Goal: Information Seeking & Learning: Learn about a topic

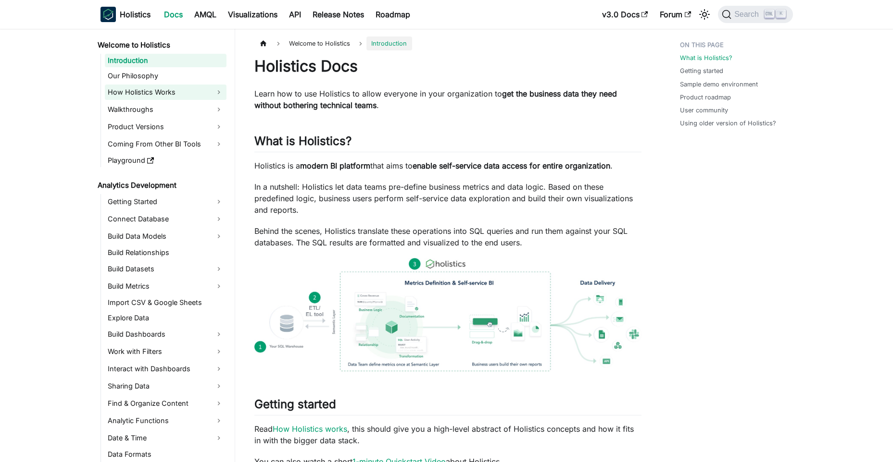
click at [179, 86] on link "How Holistics Works" at bounding box center [166, 92] width 122 height 15
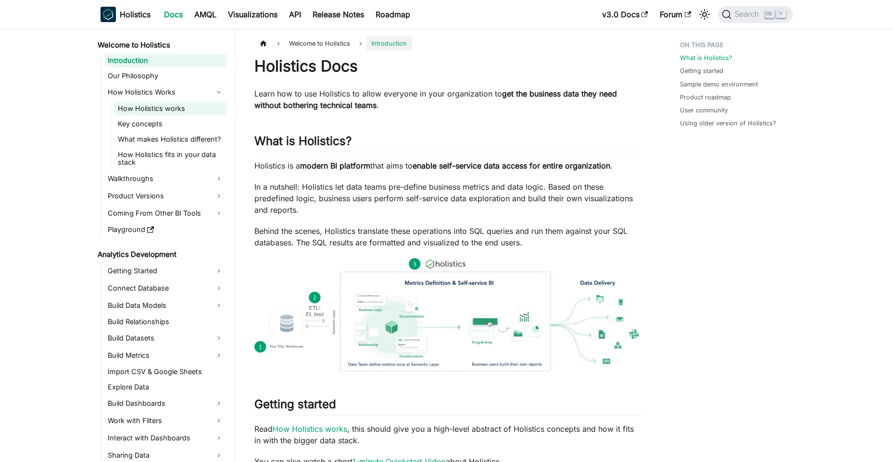
click at [174, 105] on link "How Holistics works" at bounding box center [171, 108] width 112 height 13
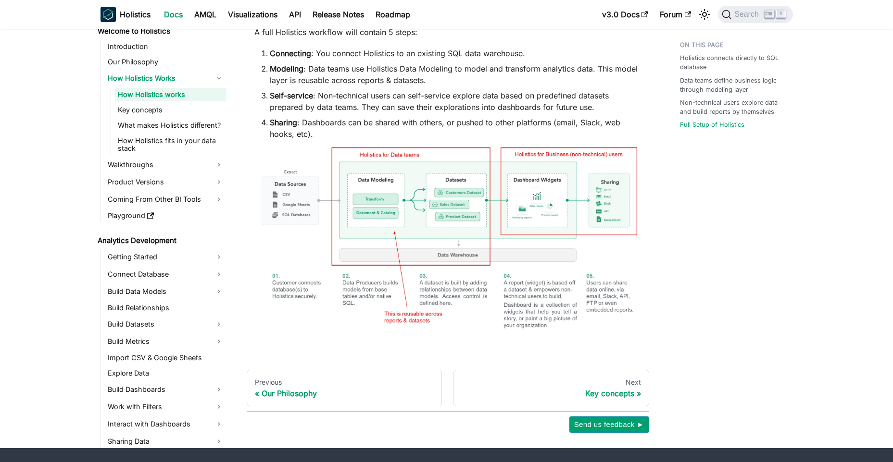
scroll to position [577, 0]
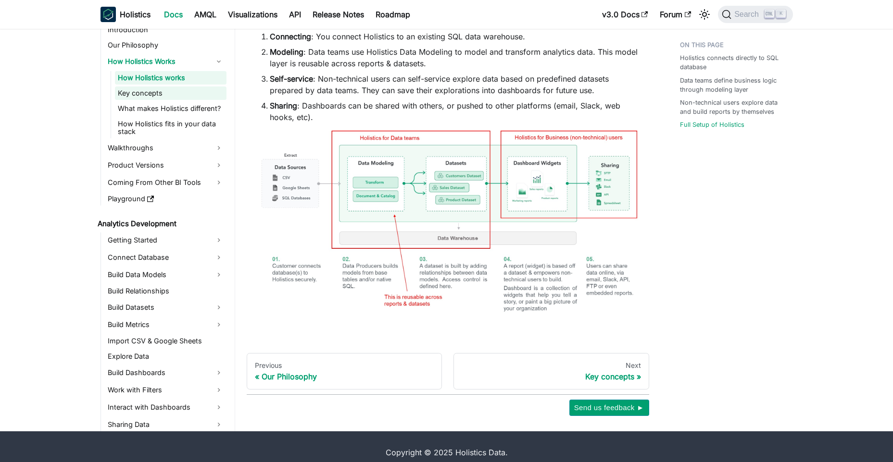
click at [174, 99] on link "Key concepts" at bounding box center [171, 93] width 112 height 13
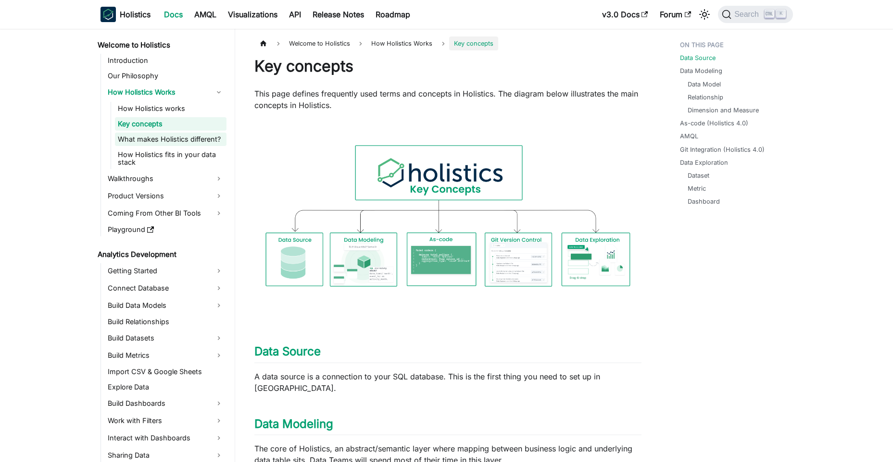
click at [178, 140] on link "What makes Holistics different?" at bounding box center [171, 139] width 112 height 13
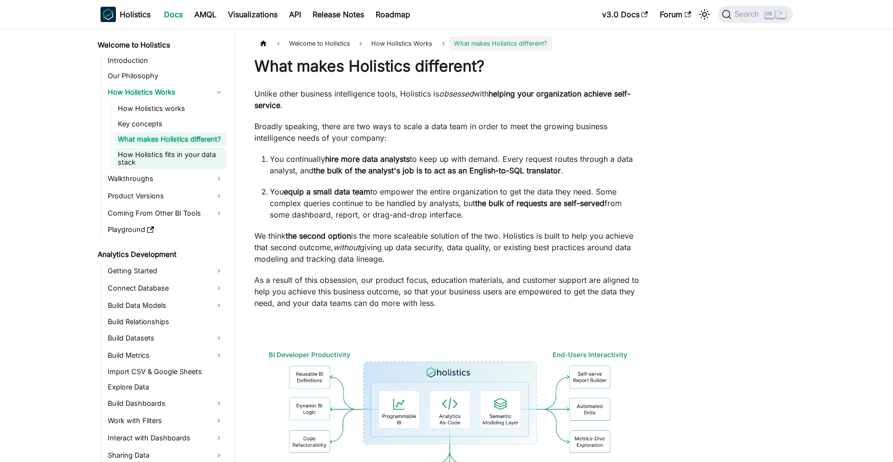
click at [181, 162] on link "How Holistics fits in your data stack" at bounding box center [171, 158] width 112 height 21
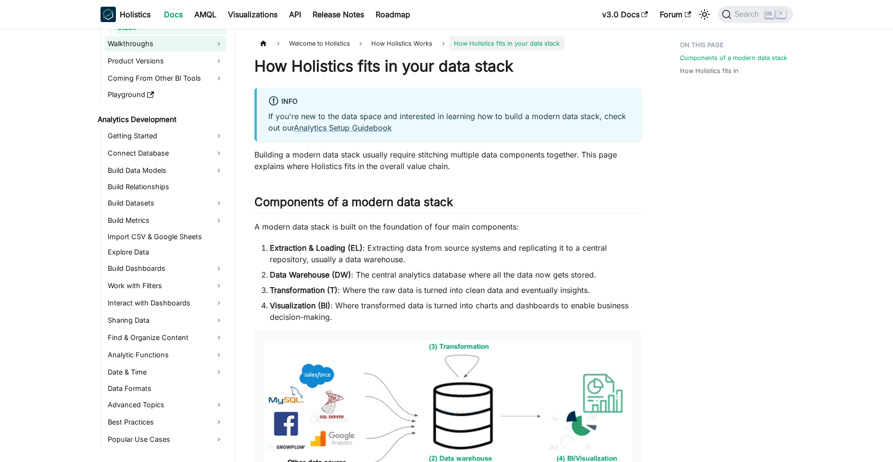
scroll to position [144, 0]
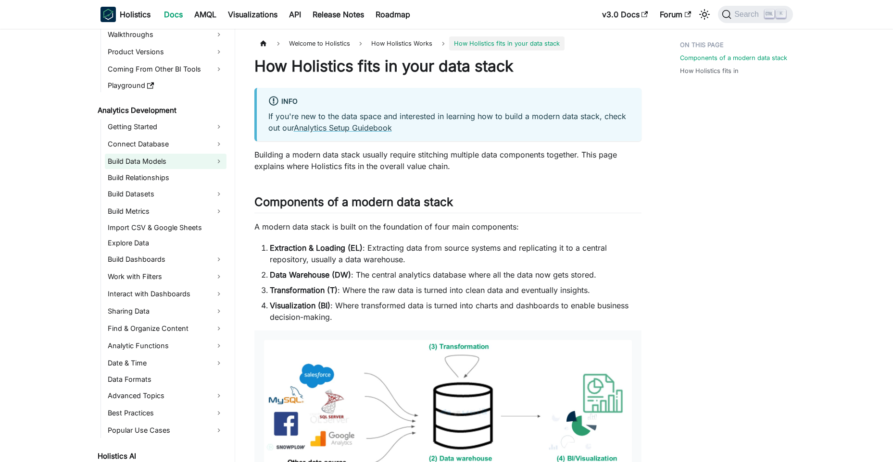
click at [175, 159] on link "Build Data Models" at bounding box center [166, 161] width 122 height 15
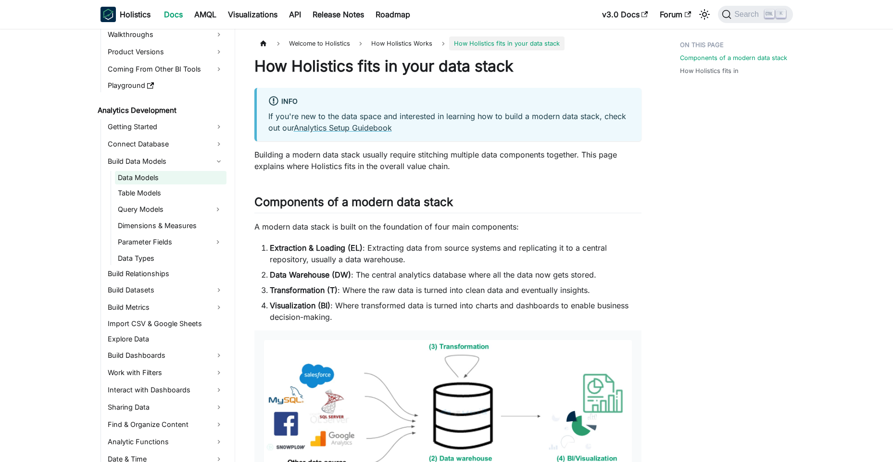
click at [173, 178] on link "Data Models" at bounding box center [171, 177] width 112 height 13
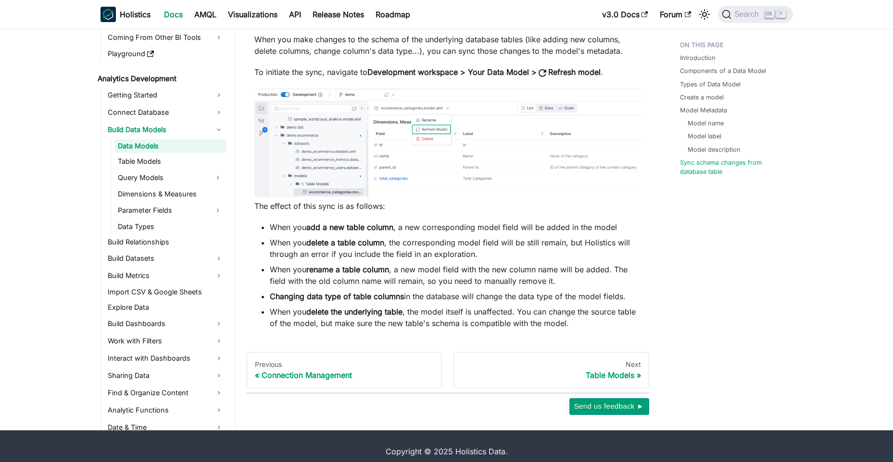
scroll to position [2822, 0]
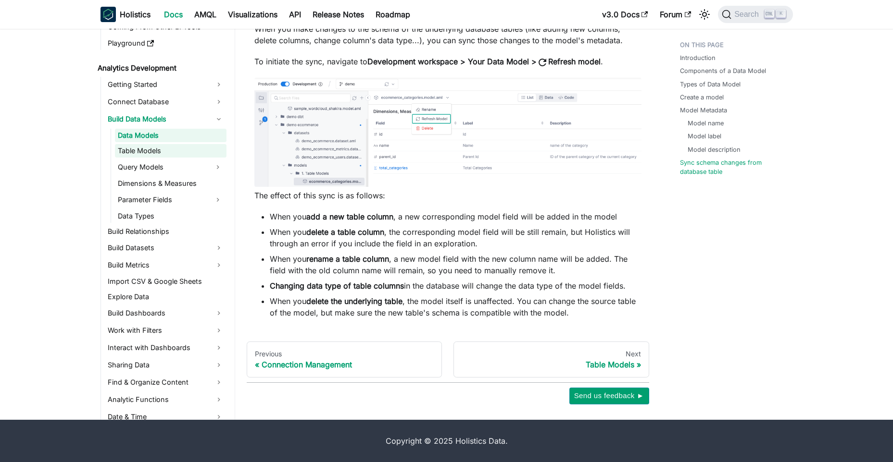
click at [175, 151] on link "Table Models" at bounding box center [171, 150] width 112 height 13
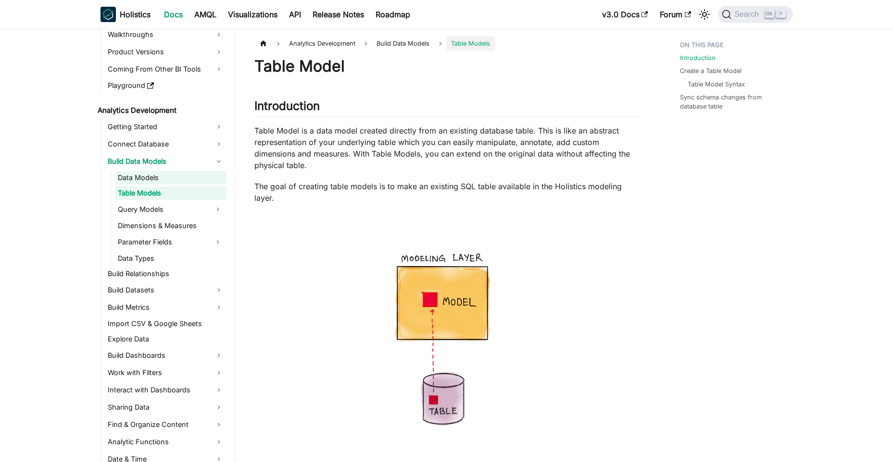
click at [175, 179] on link "Data Models" at bounding box center [171, 177] width 112 height 13
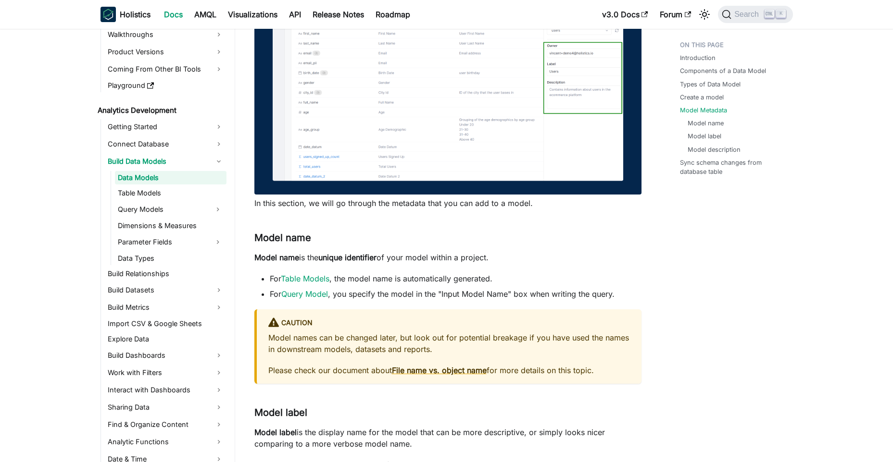
scroll to position [1538, 0]
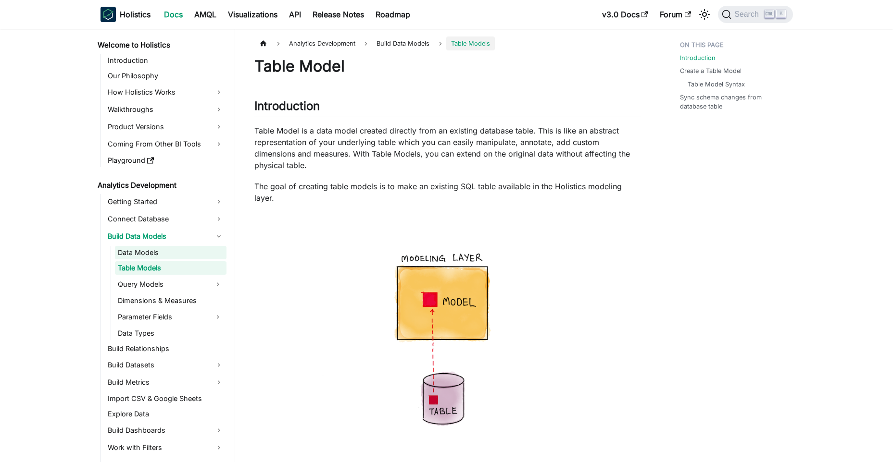
click at [182, 256] on link "Data Models" at bounding box center [171, 252] width 112 height 13
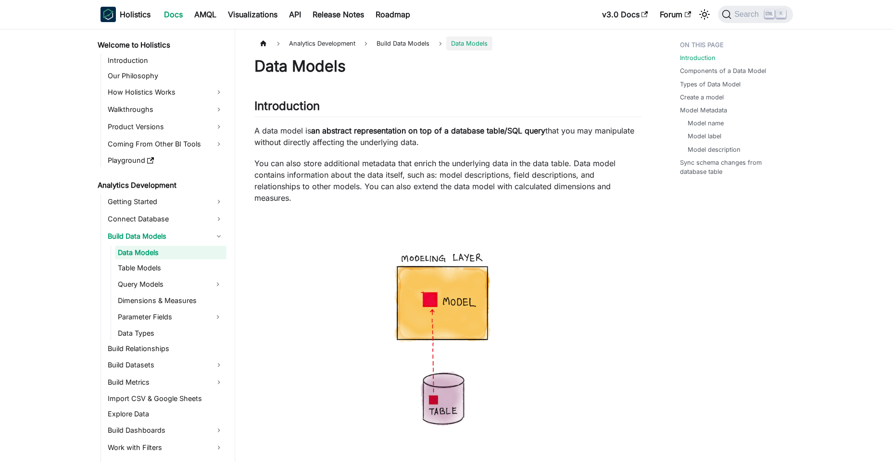
click at [177, 261] on ul "Data Models Table Models Query Models Dimensions & Measures Parameter Fields Da…" at bounding box center [169, 293] width 116 height 94
click at [175, 263] on link "Table Models" at bounding box center [171, 267] width 112 height 13
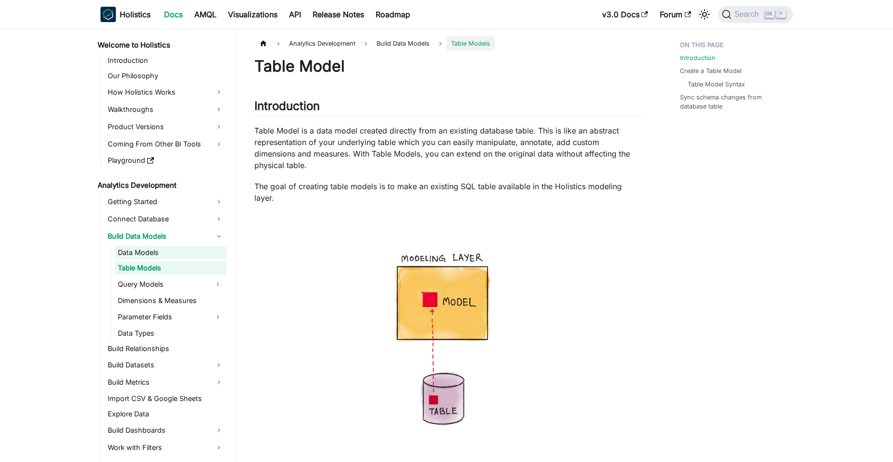
click at [179, 251] on link "Data Models" at bounding box center [171, 252] width 112 height 13
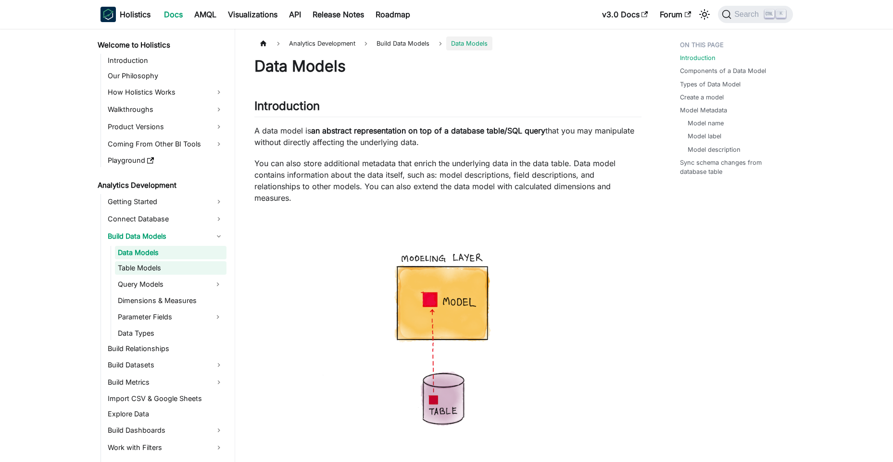
click at [173, 263] on link "Table Models" at bounding box center [171, 267] width 112 height 13
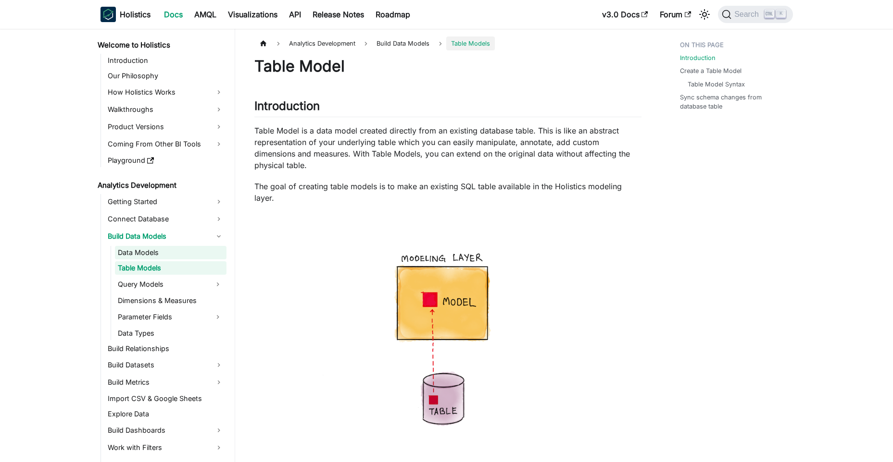
click at [173, 255] on link "Data Models" at bounding box center [171, 252] width 112 height 13
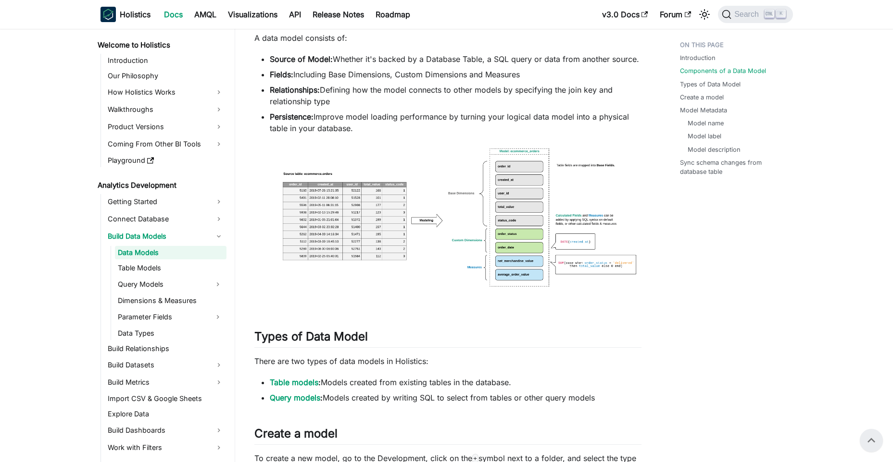
scroll to position [433, 0]
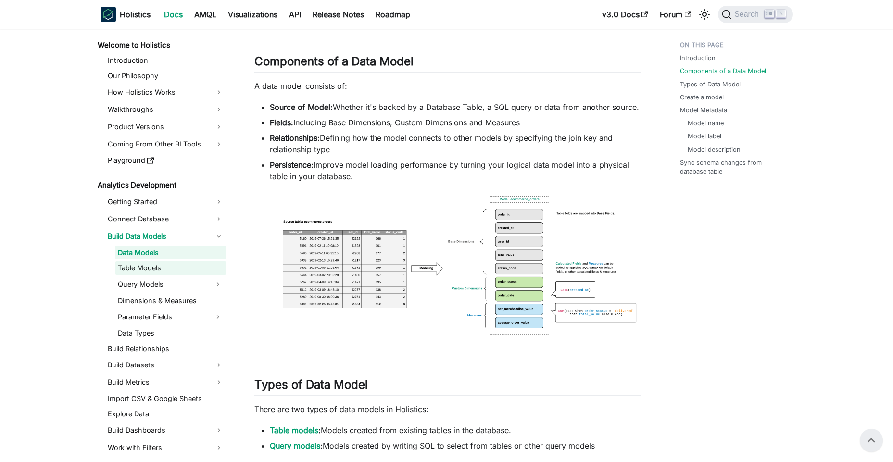
click at [152, 263] on link "Table Models" at bounding box center [171, 267] width 112 height 13
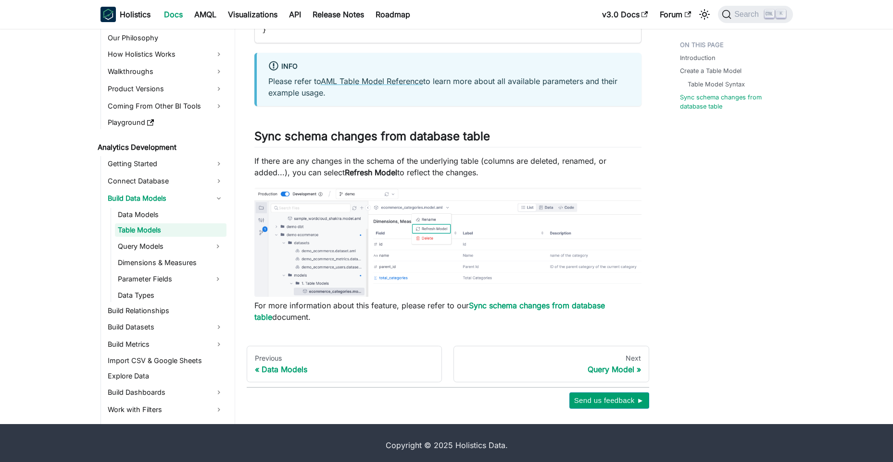
scroll to position [1406, 0]
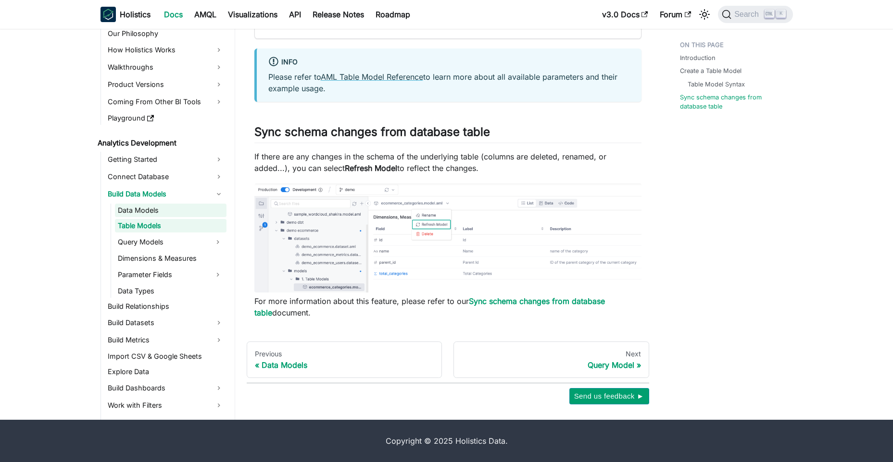
click at [175, 215] on link "Data Models" at bounding box center [171, 210] width 112 height 13
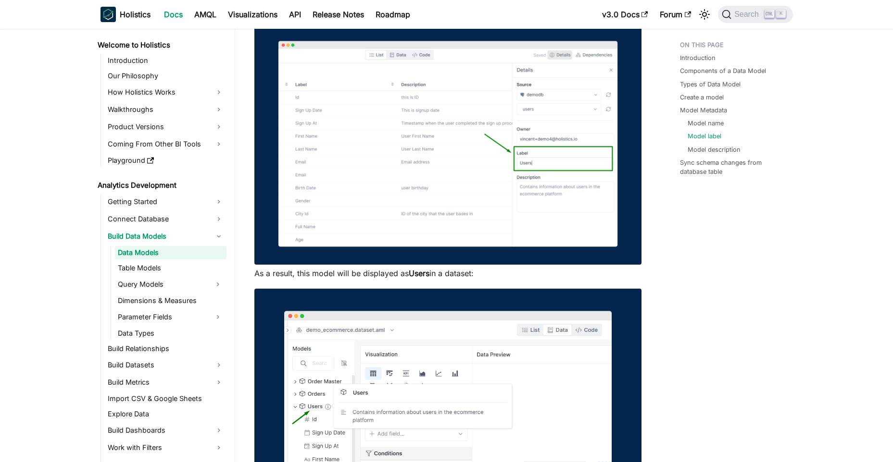
scroll to position [2019, 0]
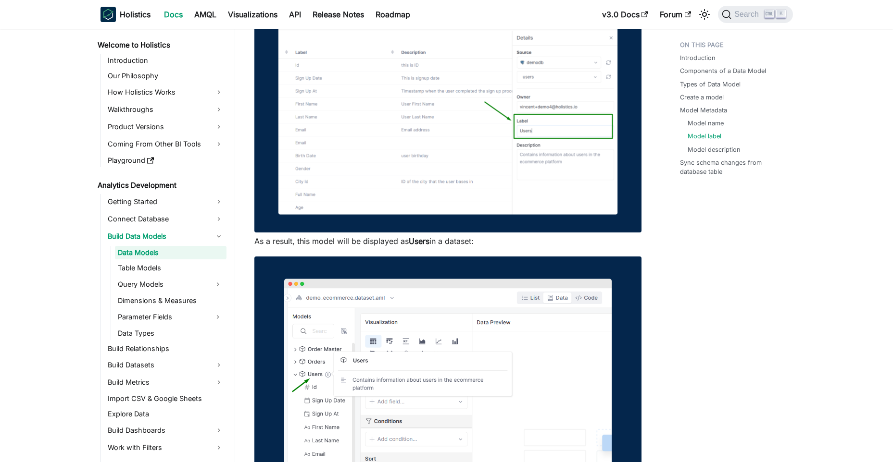
drag, startPoint x: 438, startPoint y: 262, endPoint x: 791, endPoint y: 321, distance: 357.2
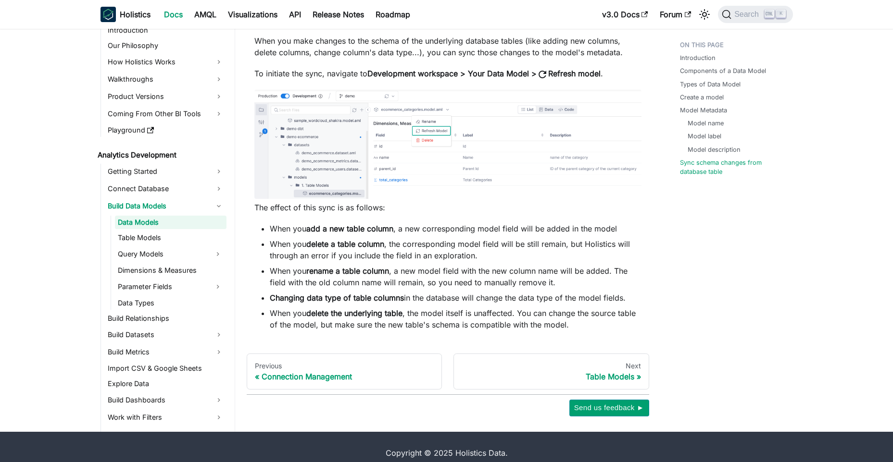
scroll to position [2822, 0]
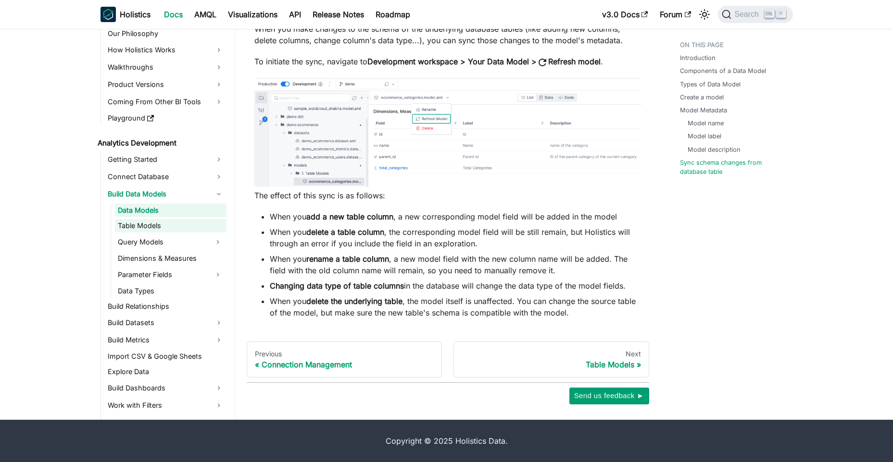
click at [134, 228] on link "Table Models" at bounding box center [171, 225] width 112 height 13
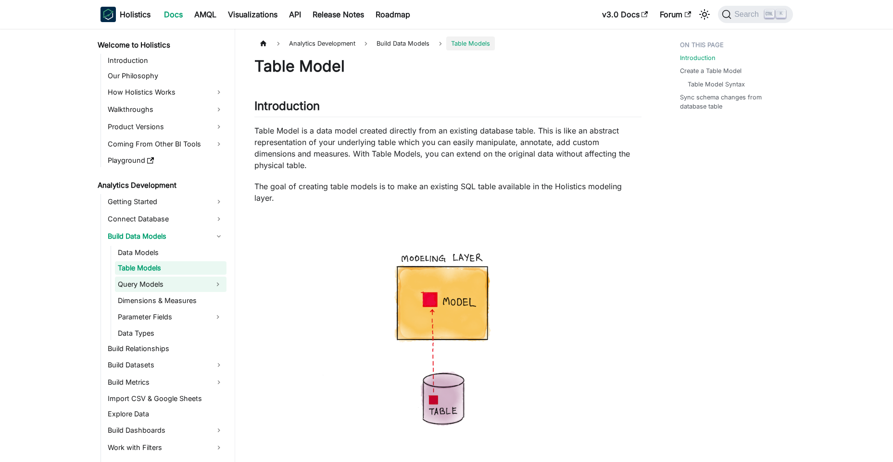
click at [161, 277] on link "Query Models" at bounding box center [162, 284] width 94 height 15
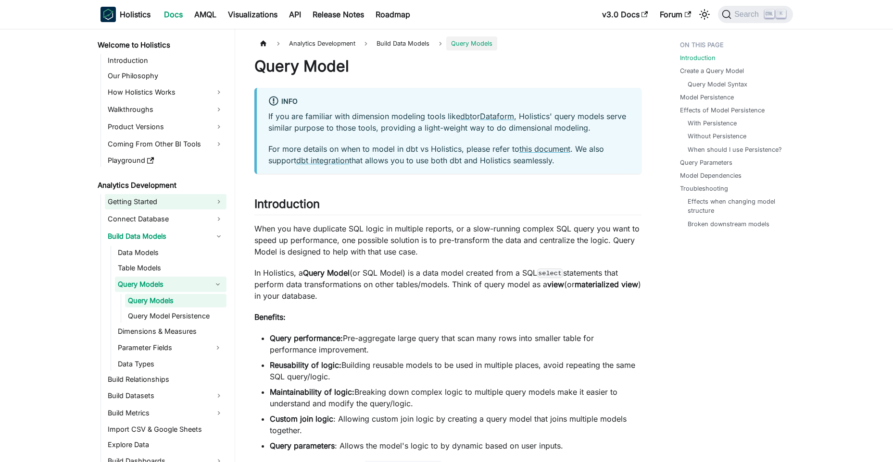
click at [180, 208] on link "Getting Started" at bounding box center [166, 201] width 122 height 15
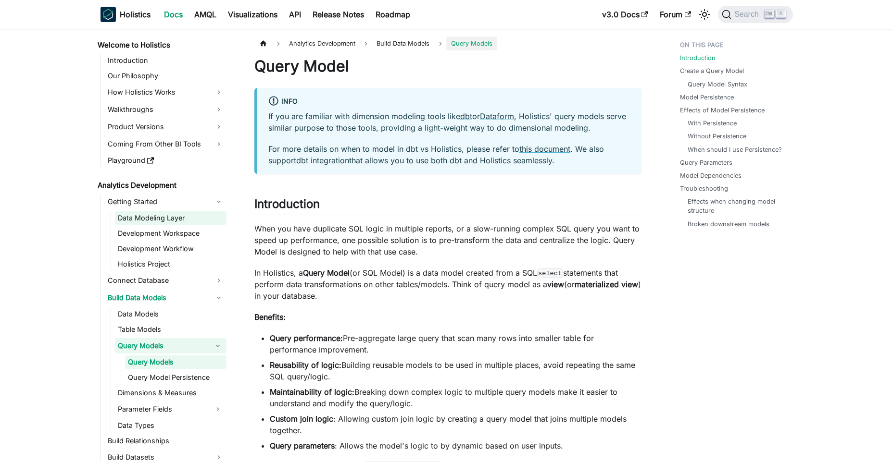
click at [174, 223] on link "Data Modeling Layer" at bounding box center [171, 217] width 112 height 13
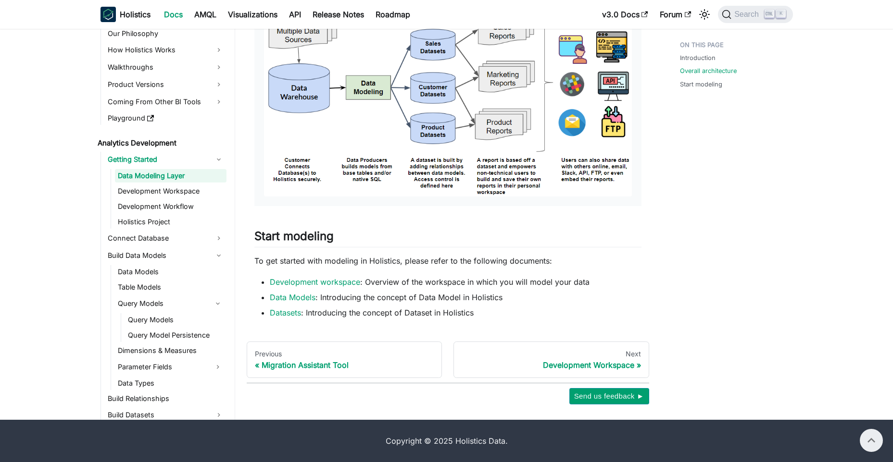
scroll to position [475, 0]
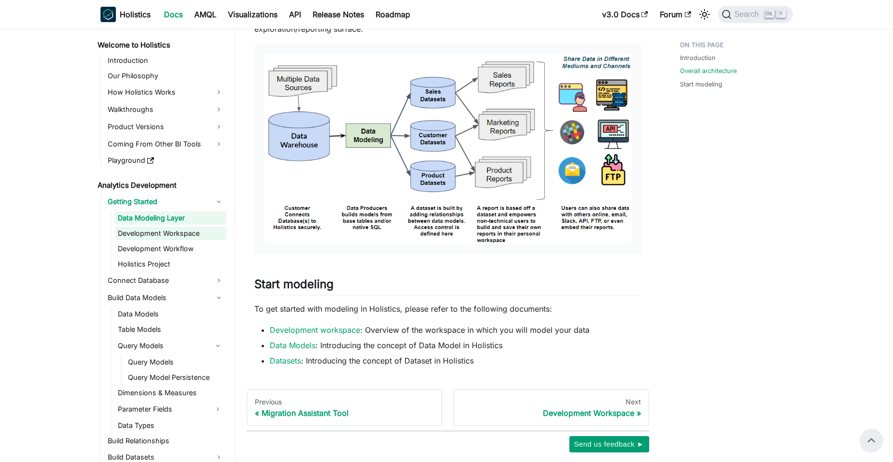
click at [182, 235] on link "Development Workspace" at bounding box center [171, 233] width 112 height 13
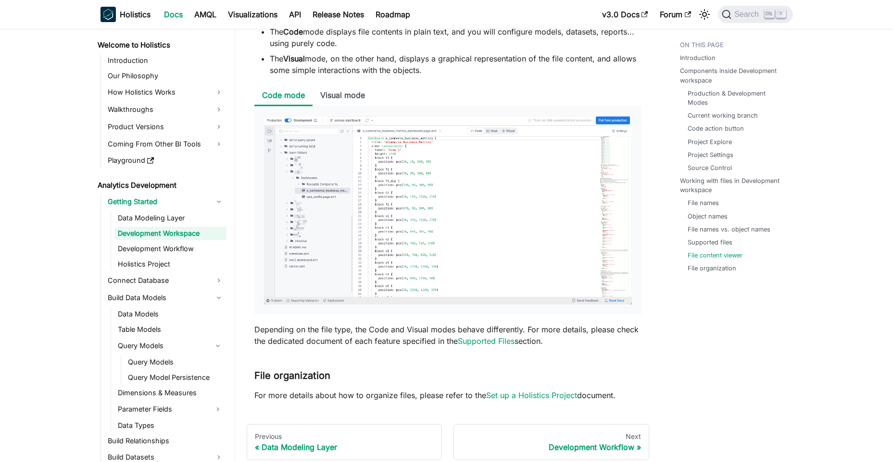
scroll to position [3695, 0]
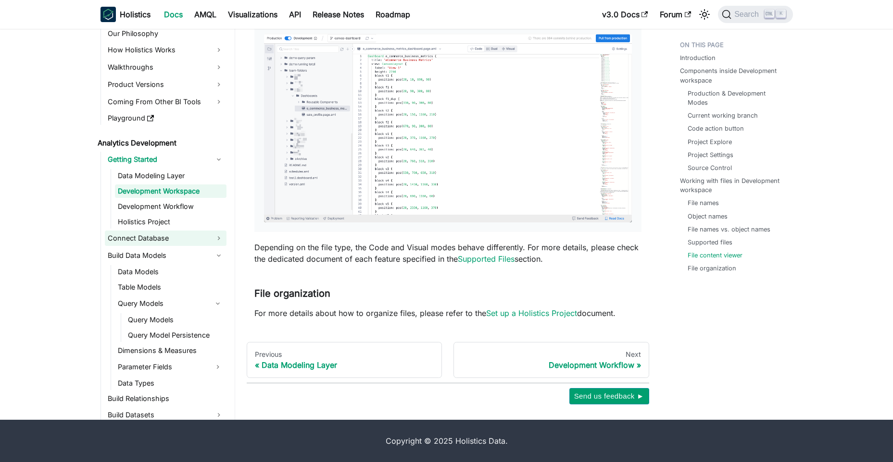
click at [156, 239] on link "Connect Database" at bounding box center [166, 238] width 122 height 15
click at [157, 237] on link "Connect Database" at bounding box center [166, 238] width 122 height 15
click at [164, 165] on link "Getting Started" at bounding box center [166, 159] width 122 height 15
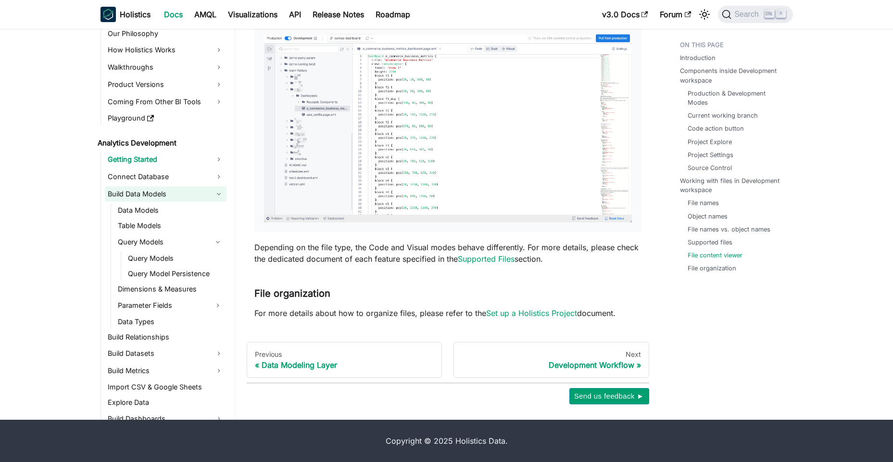
click at [151, 196] on link "Build Data Models" at bounding box center [166, 193] width 122 height 15
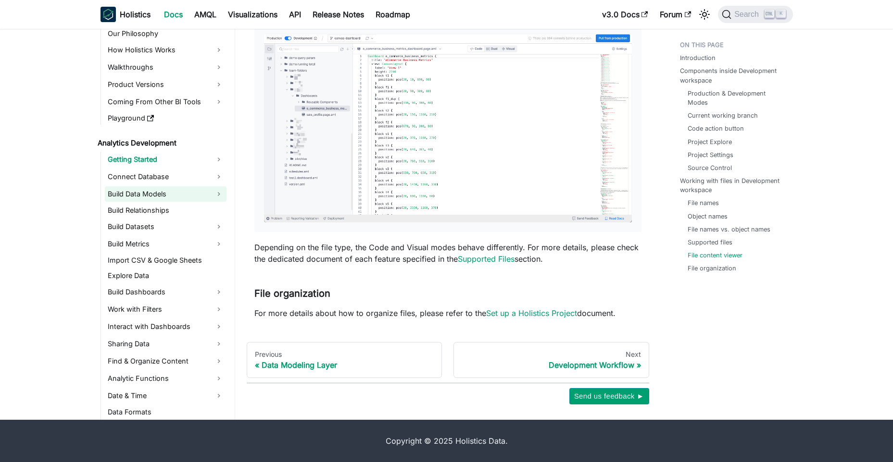
click at [151, 196] on link "Build Data Models" at bounding box center [166, 193] width 122 height 15
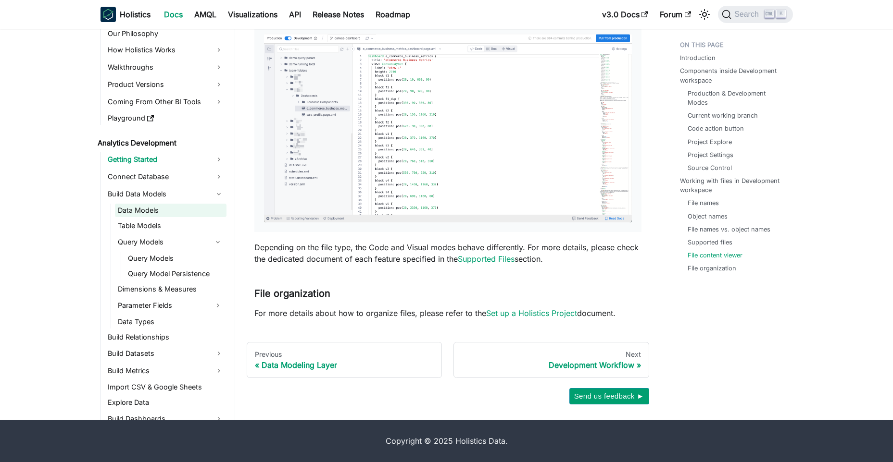
click at [146, 209] on link "Data Models" at bounding box center [171, 210] width 112 height 13
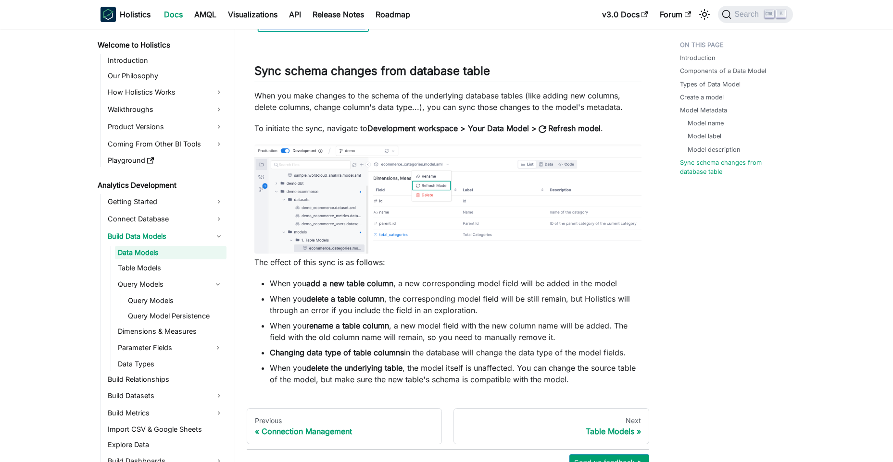
scroll to position [2822, 0]
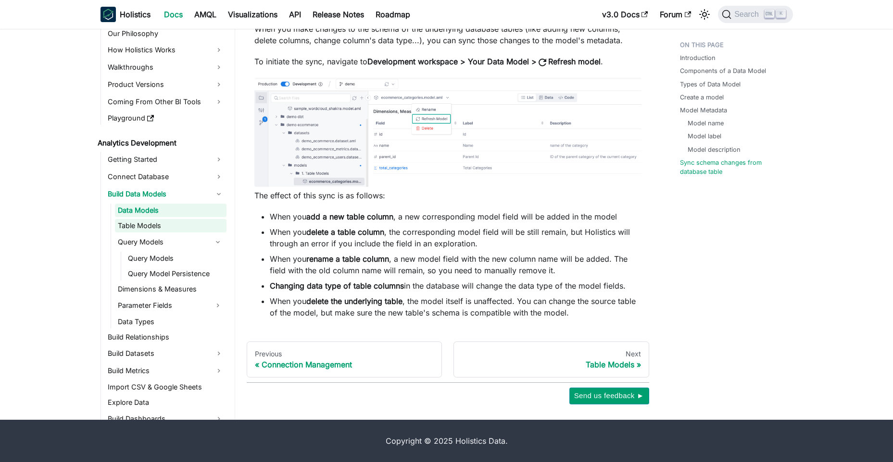
click at [147, 222] on link "Table Models" at bounding box center [171, 225] width 112 height 13
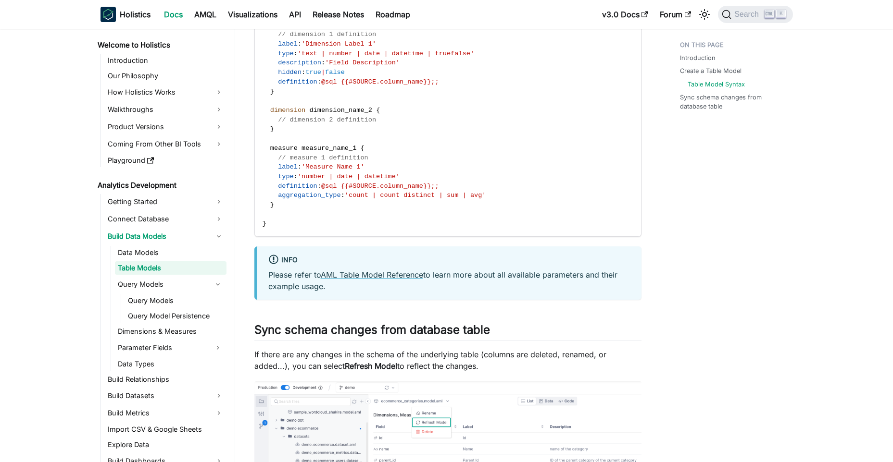
scroll to position [1250, 0]
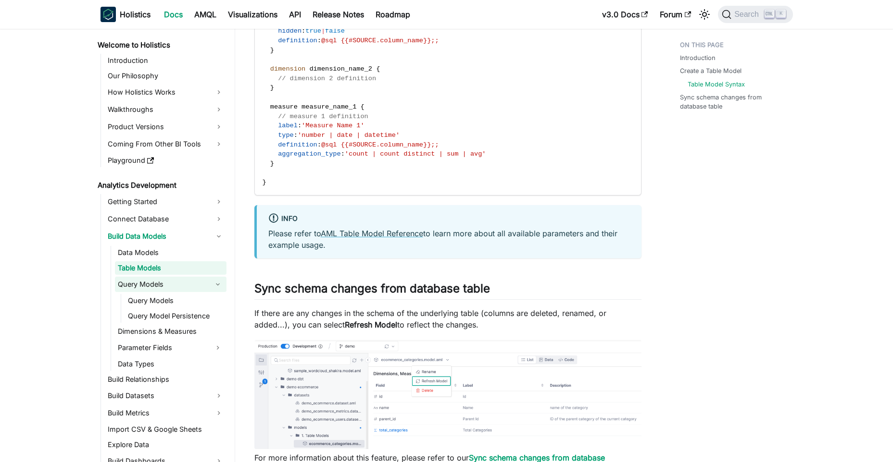
click at [163, 288] on link "Query Models" at bounding box center [162, 284] width 94 height 15
